Goal: Navigation & Orientation: Understand site structure

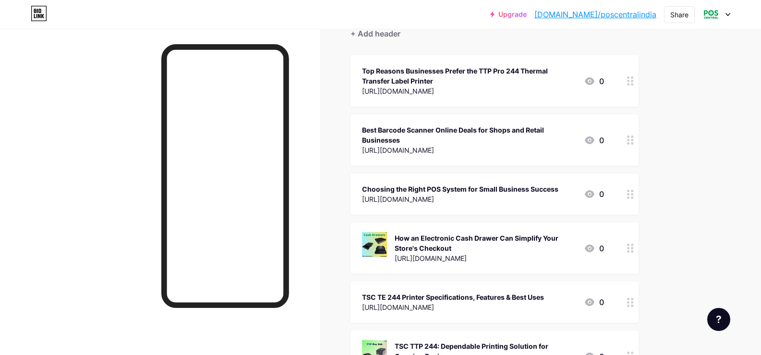
drag, startPoint x: 107, startPoint y: 139, endPoint x: 116, endPoint y: 151, distance: 14.4
click at [107, 139] on div at bounding box center [160, 206] width 320 height 355
click at [73, 151] on div at bounding box center [160, 206] width 320 height 355
click at [73, 107] on div at bounding box center [160, 206] width 320 height 355
click at [104, 122] on div at bounding box center [160, 206] width 320 height 355
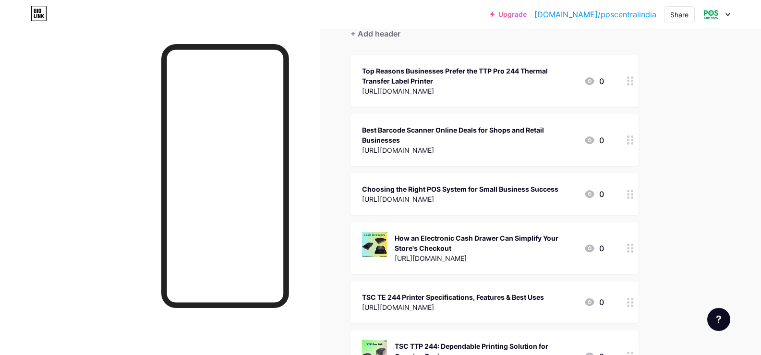
click at [83, 112] on div at bounding box center [160, 206] width 320 height 355
click at [89, 111] on div at bounding box center [160, 206] width 320 height 355
click at [75, 84] on div at bounding box center [160, 206] width 320 height 355
click at [109, 128] on div at bounding box center [160, 206] width 320 height 355
click at [1, 27] on div "Upgrade [DOMAIN_NAME]/poscen... [DOMAIN_NAME]/poscentralindia Share Switch acco…" at bounding box center [380, 14] width 761 height 29
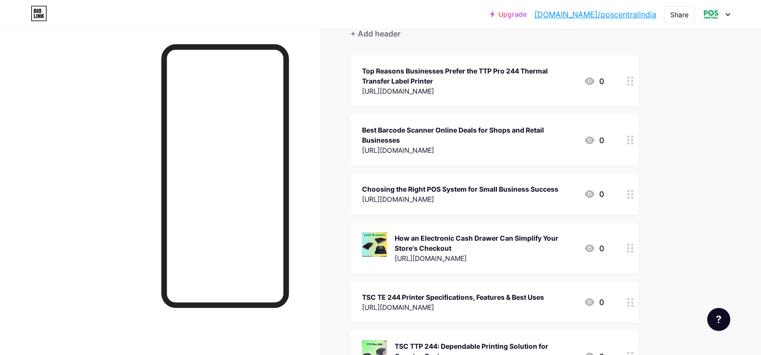
click at [94, 145] on div at bounding box center [160, 206] width 320 height 355
click at [36, 135] on div at bounding box center [160, 206] width 320 height 355
click at [11, 85] on div at bounding box center [160, 206] width 320 height 355
click at [65, 146] on div at bounding box center [160, 206] width 320 height 355
click at [60, 146] on div at bounding box center [160, 206] width 320 height 355
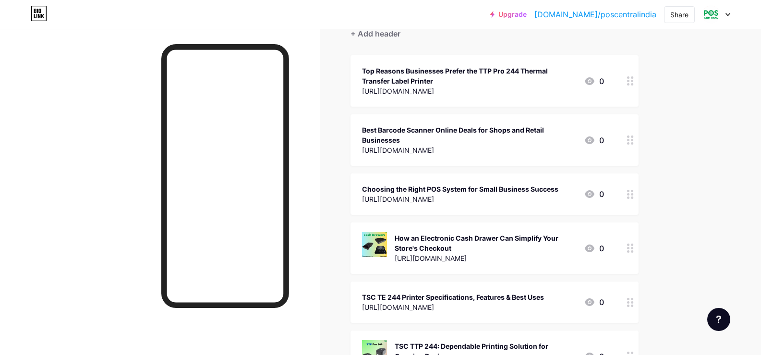
click at [66, 94] on div at bounding box center [160, 206] width 320 height 355
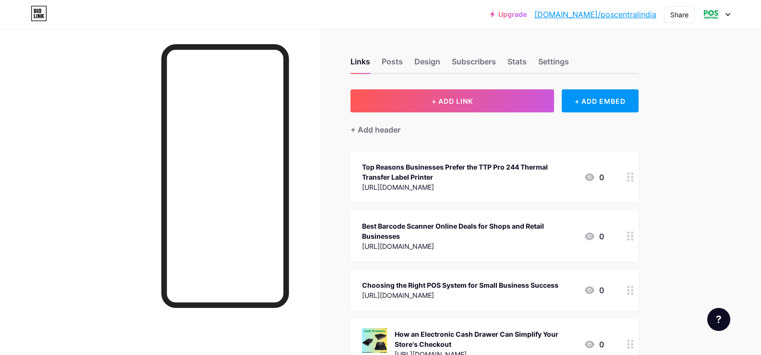
click at [58, 87] on div at bounding box center [160, 206] width 320 height 355
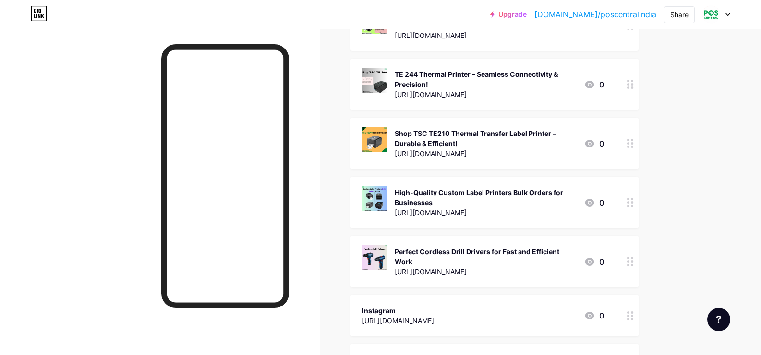
scroll to position [1288, 0]
